Goal: Task Accomplishment & Management: Manage account settings

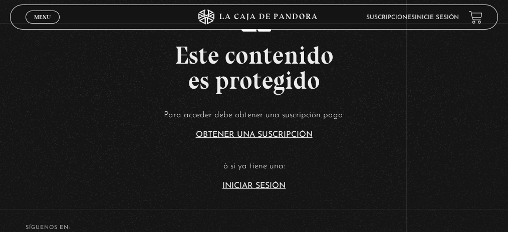
scroll to position [167, 0]
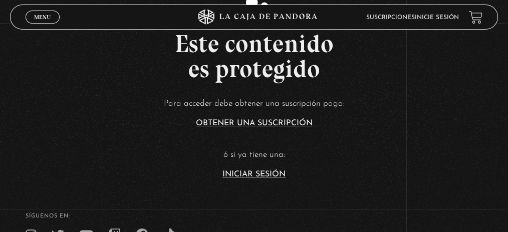
click at [268, 176] on link "Iniciar Sesión" at bounding box center [253, 174] width 63 height 8
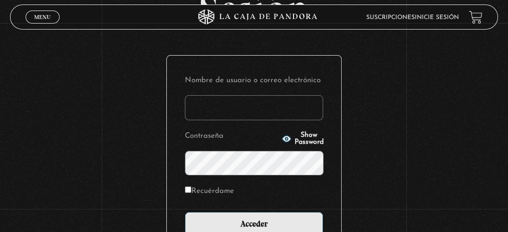
scroll to position [133, 0]
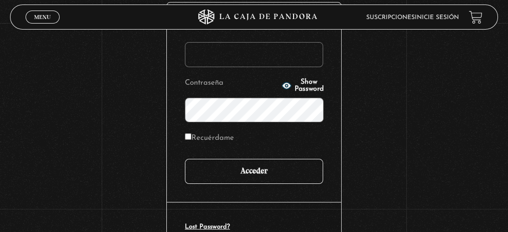
type input "[EMAIL_ADDRESS][DOMAIN_NAME]"
click at [267, 175] on input "Acceder" at bounding box center [254, 171] width 138 height 25
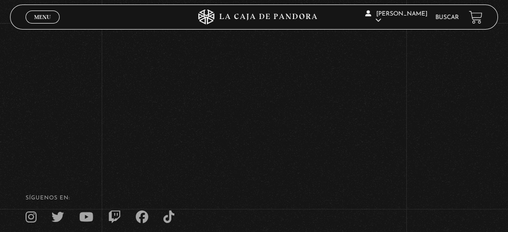
scroll to position [258, 0]
